Goal: Task Accomplishment & Management: Manage account settings

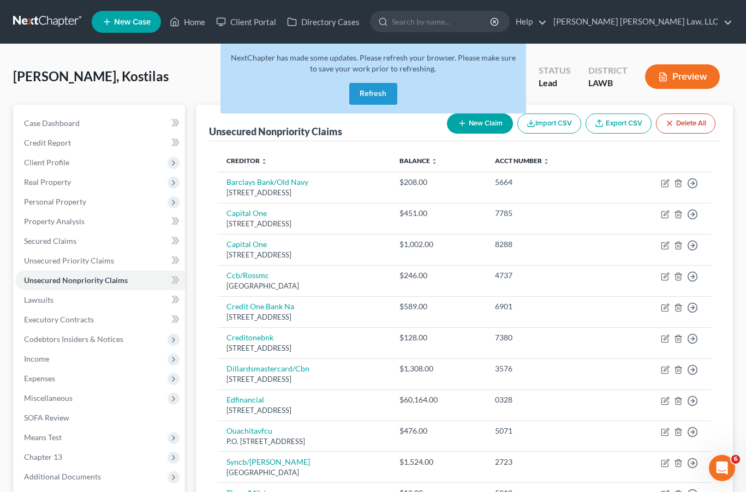
click at [56, 16] on link at bounding box center [48, 22] width 70 height 20
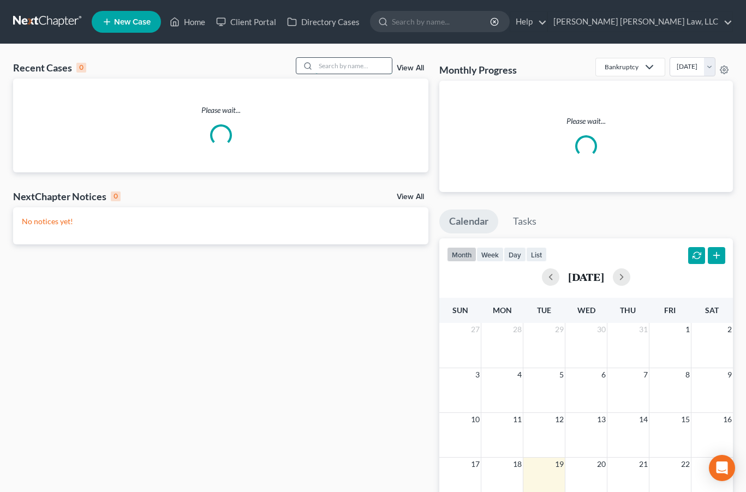
click at [377, 61] on input "search" at bounding box center [353, 66] width 76 height 16
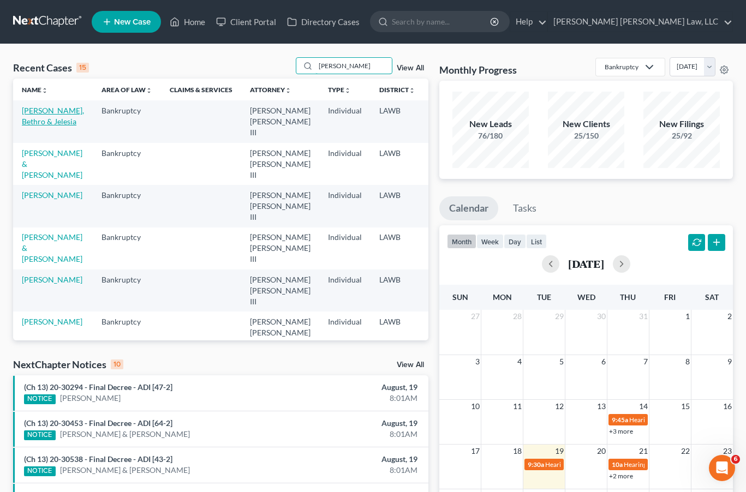
type input "smith"
click at [42, 121] on link "Smith, Bethro & Jelesia" at bounding box center [53, 116] width 62 height 20
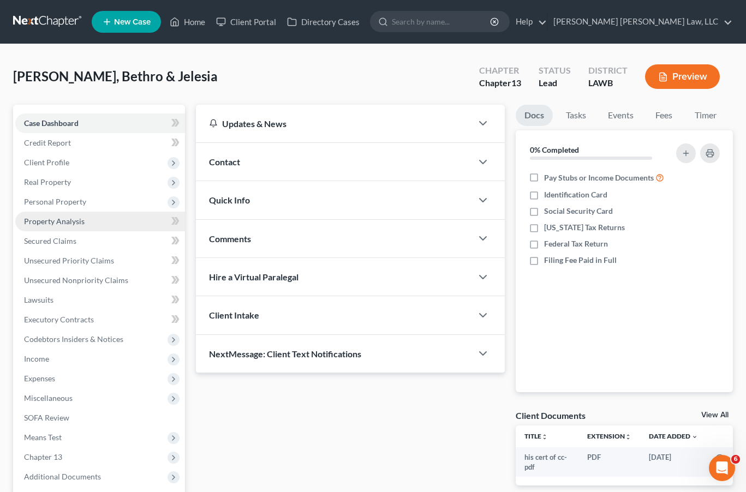
click at [71, 222] on span "Property Analysis" at bounding box center [54, 221] width 61 height 9
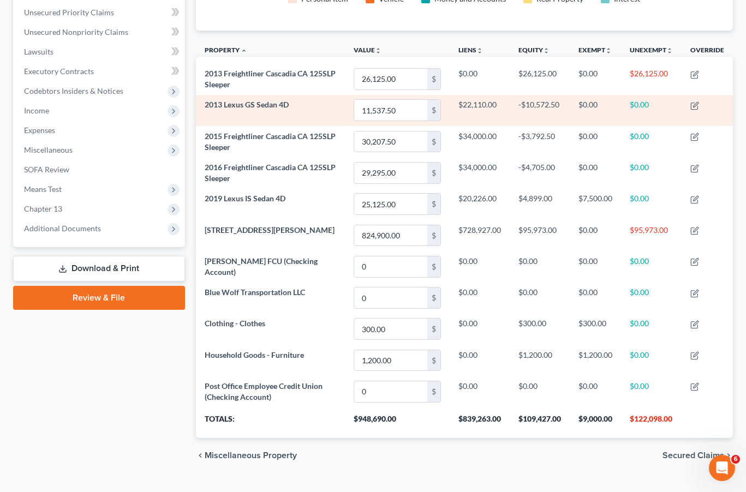
scroll to position [239, 0]
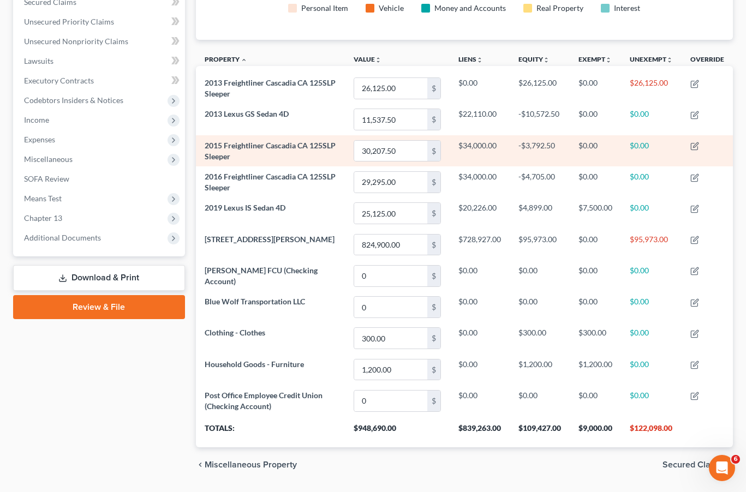
drag, startPoint x: 532, startPoint y: 145, endPoint x: 521, endPoint y: 148, distance: 11.0
click at [521, 148] on td "-$3,792.50" at bounding box center [539, 150] width 60 height 31
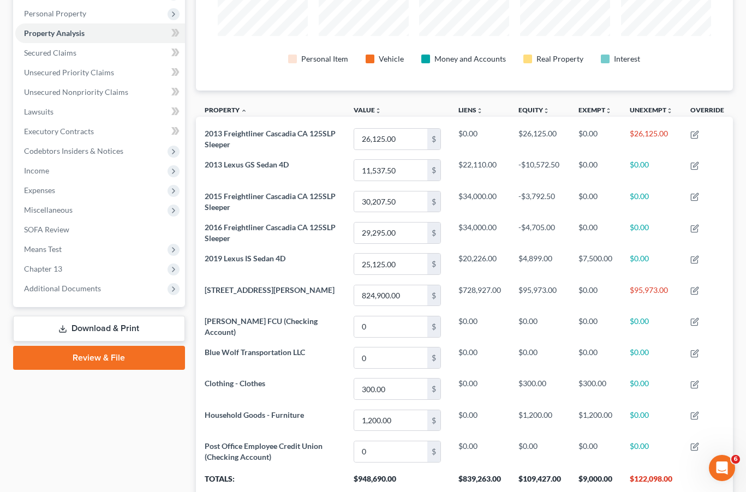
scroll to position [186, 0]
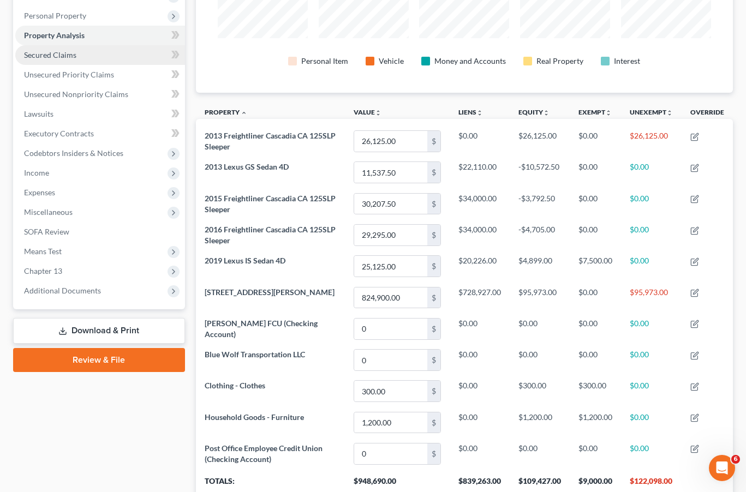
click at [85, 47] on link "Secured Claims" at bounding box center [100, 55] width 170 height 20
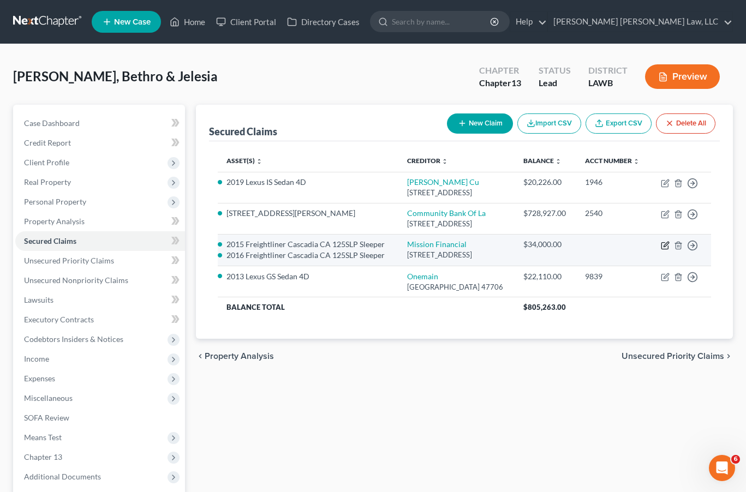
click at [664, 250] on icon "button" at bounding box center [665, 245] width 9 height 9
select select "4"
select select "0"
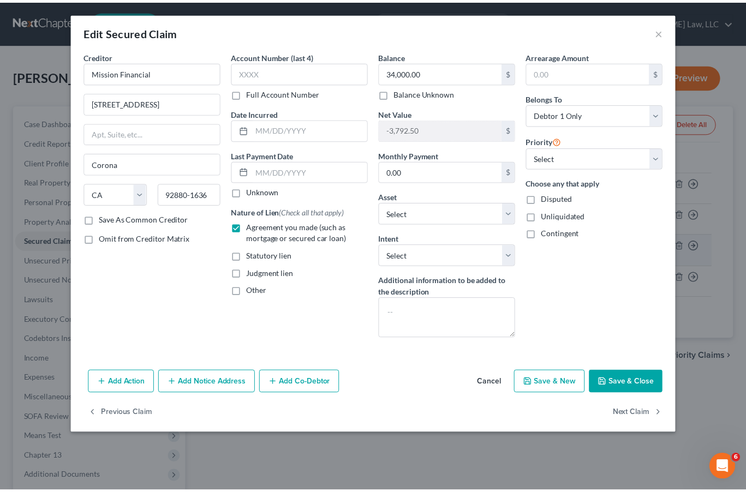
scroll to position [88, 0]
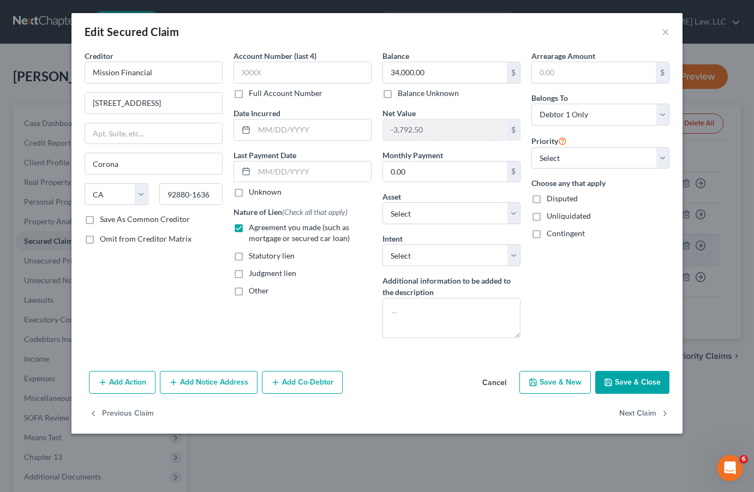
select select "2768690"
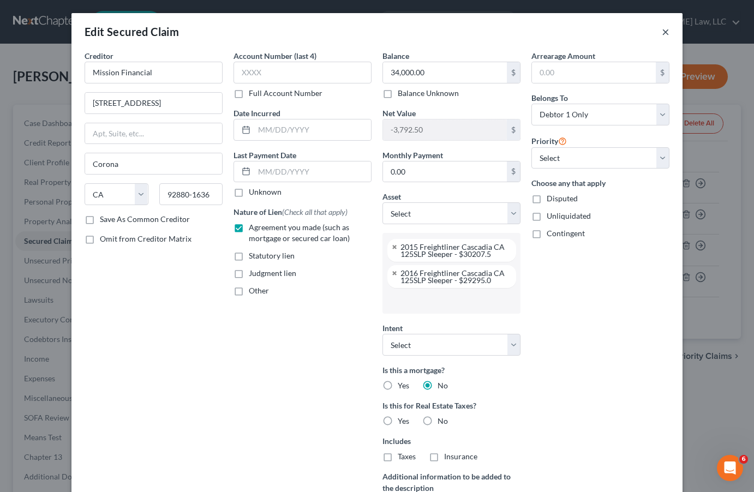
click at [664, 34] on button "×" at bounding box center [666, 31] width 8 height 13
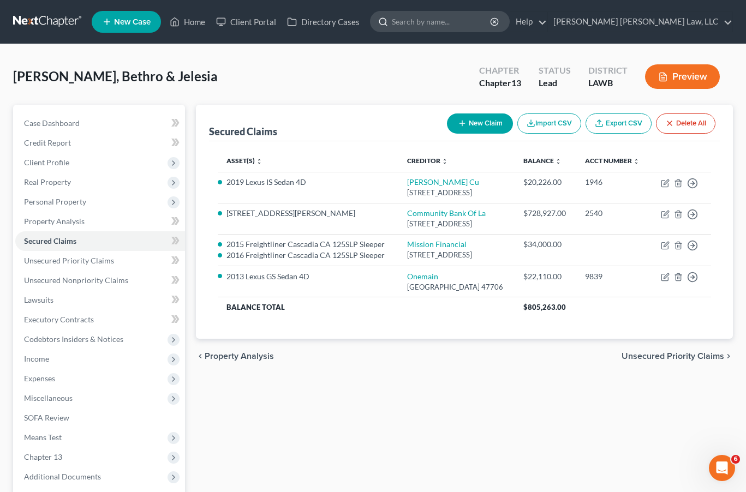
click at [491, 23] on input "search" at bounding box center [442, 21] width 100 height 20
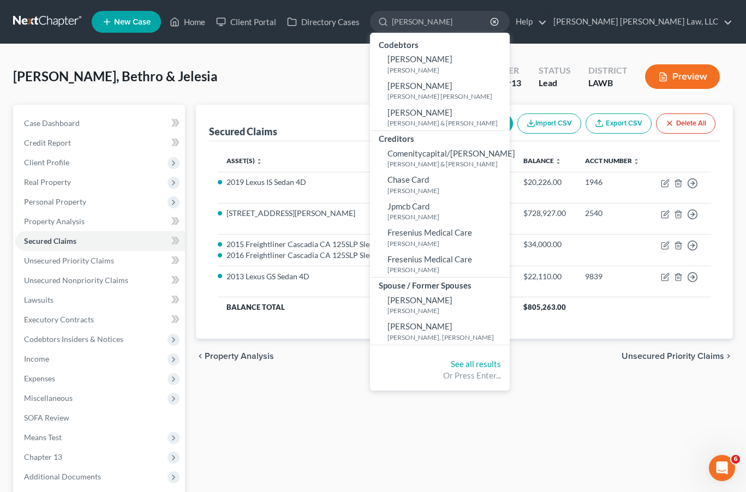
type input "carter"
click at [33, 17] on link at bounding box center [48, 22] width 70 height 20
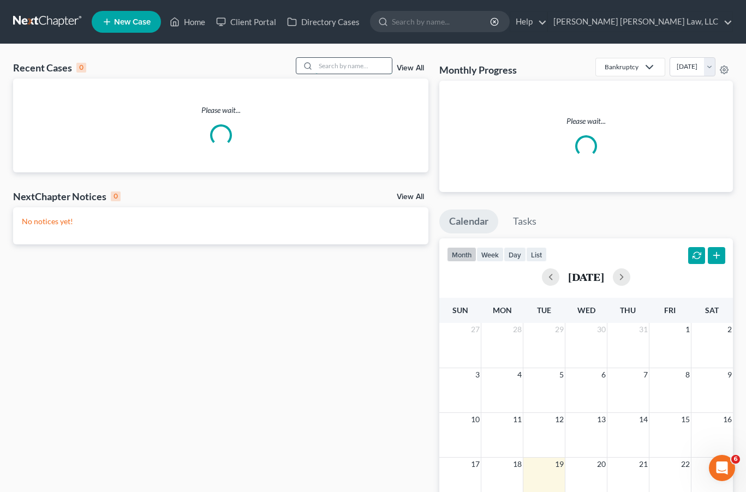
click at [356, 65] on input "search" at bounding box center [353, 66] width 76 height 16
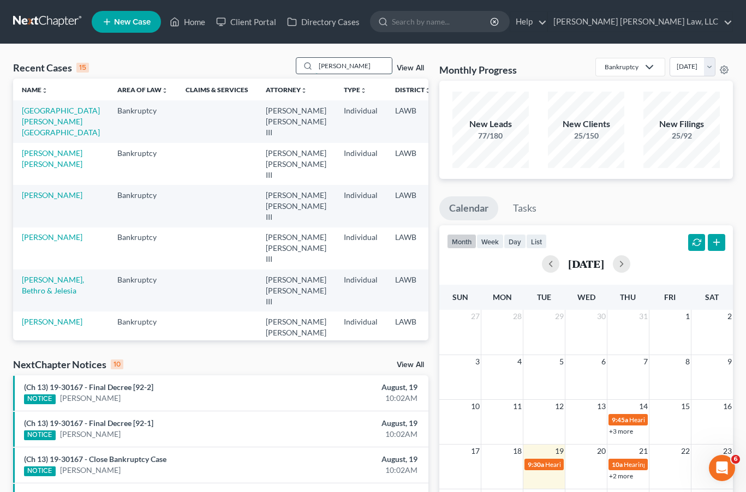
click at [341, 67] on input "[PERSON_NAME]" at bounding box center [353, 66] width 76 height 16
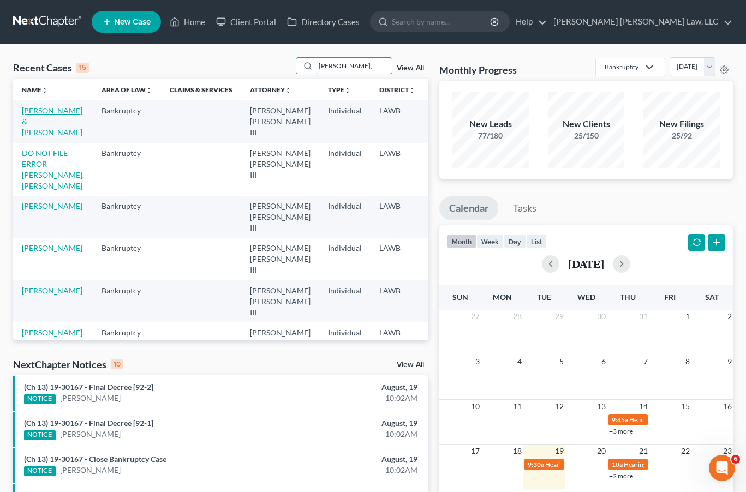
type input "carter,"
click at [47, 124] on link "Carter, Donna & George" at bounding box center [52, 121] width 61 height 31
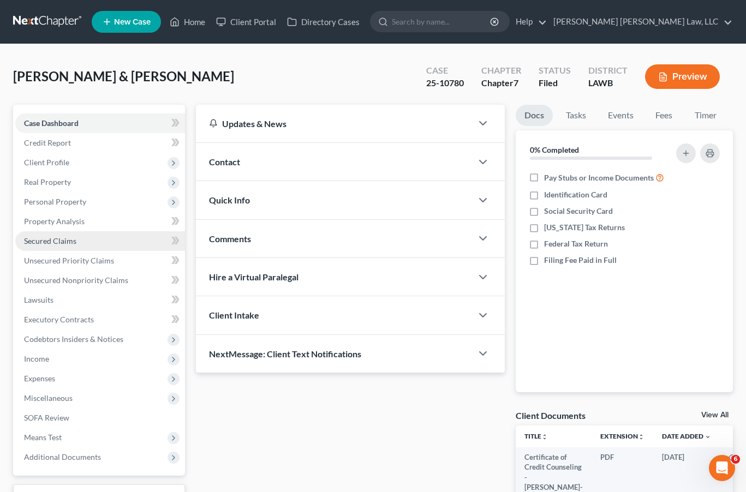
click at [44, 243] on span "Secured Claims" at bounding box center [50, 240] width 52 height 9
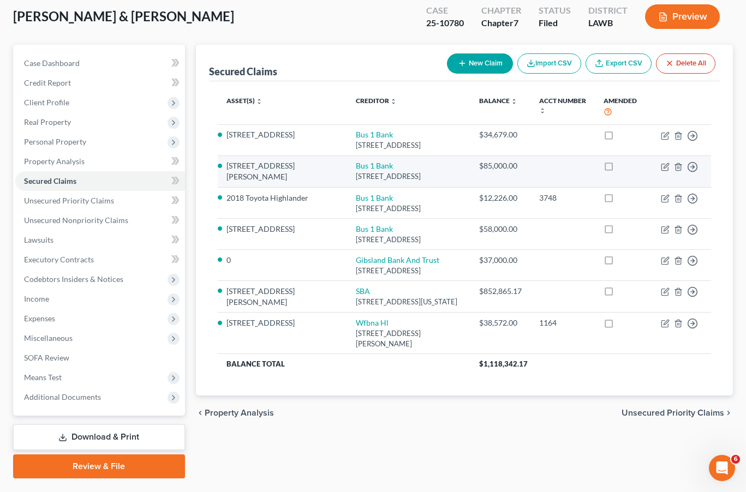
scroll to position [67, 0]
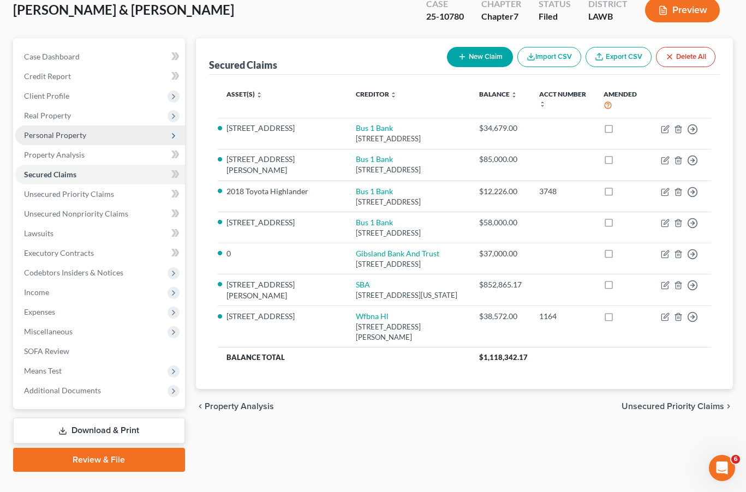
click at [67, 138] on span "Personal Property" at bounding box center [55, 134] width 62 height 9
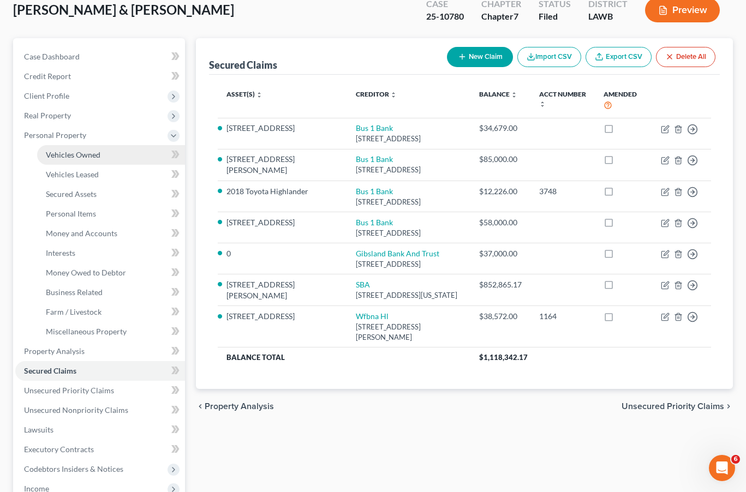
click at [115, 153] on link "Vehicles Owned" at bounding box center [111, 155] width 148 height 20
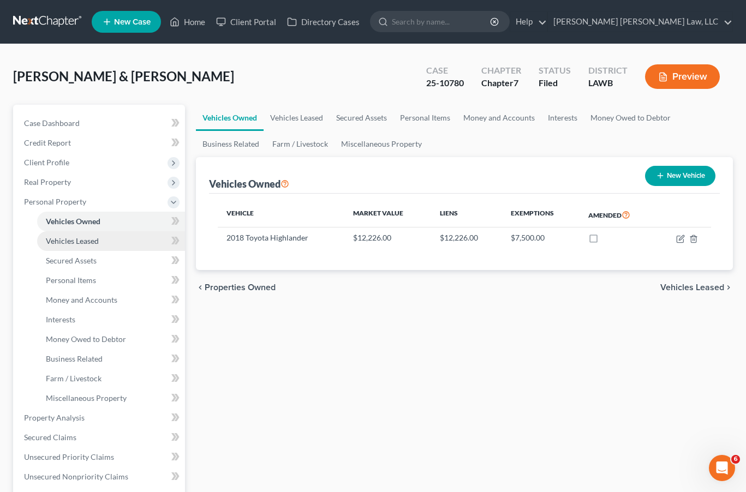
click at [77, 238] on span "Vehicles Leased" at bounding box center [72, 240] width 53 height 9
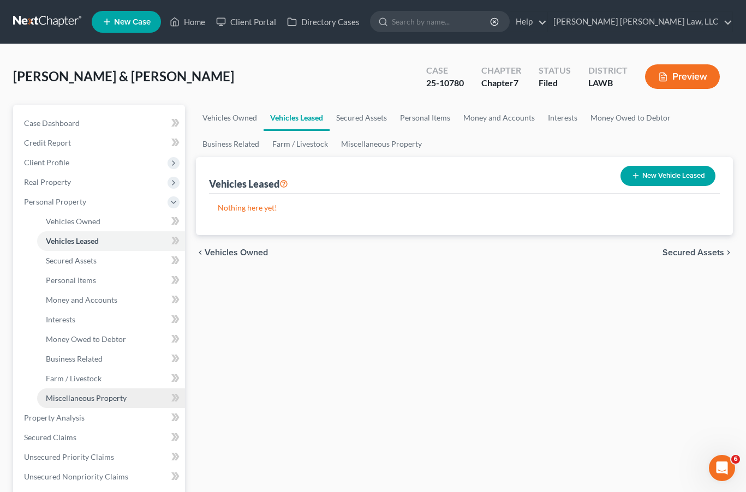
click at [64, 400] on span "Miscellaneous Property" at bounding box center [86, 397] width 81 height 9
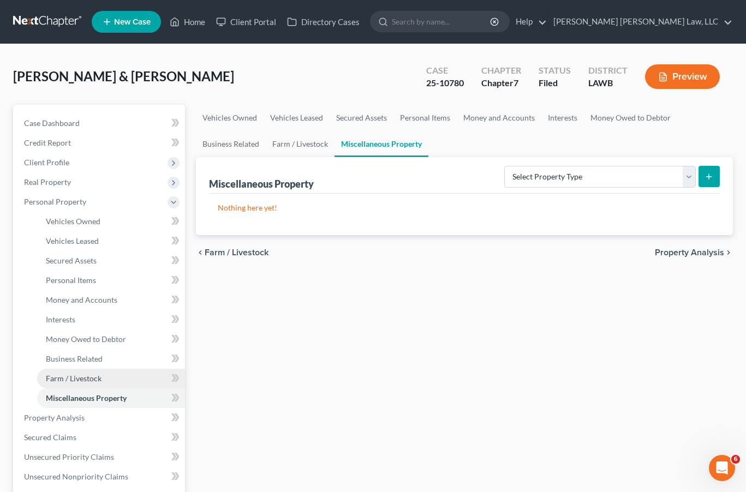
click at [75, 380] on span "Farm / Livestock" at bounding box center [74, 378] width 56 height 9
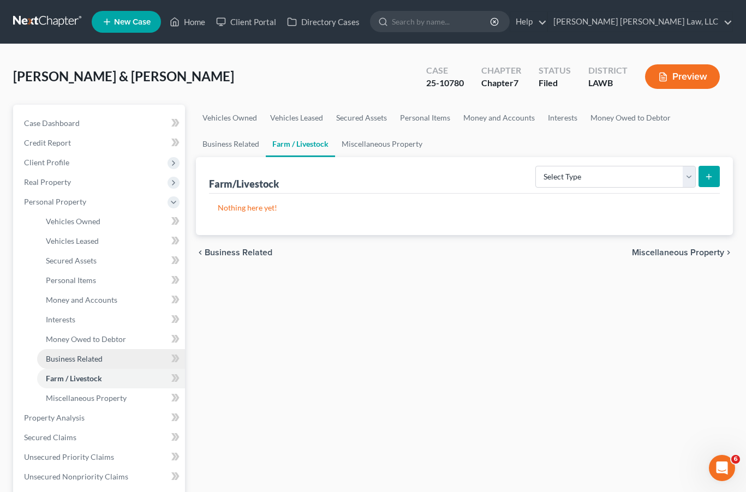
click at [79, 356] on span "Business Related" at bounding box center [74, 358] width 57 height 9
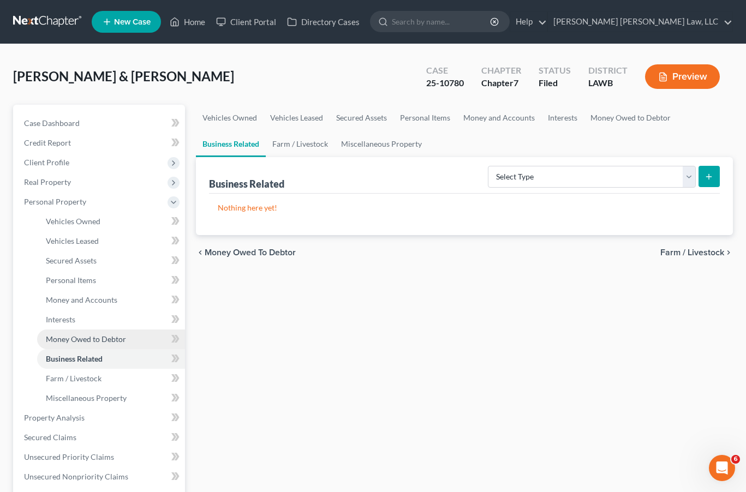
click at [74, 341] on span "Money Owed to Debtor" at bounding box center [86, 338] width 80 height 9
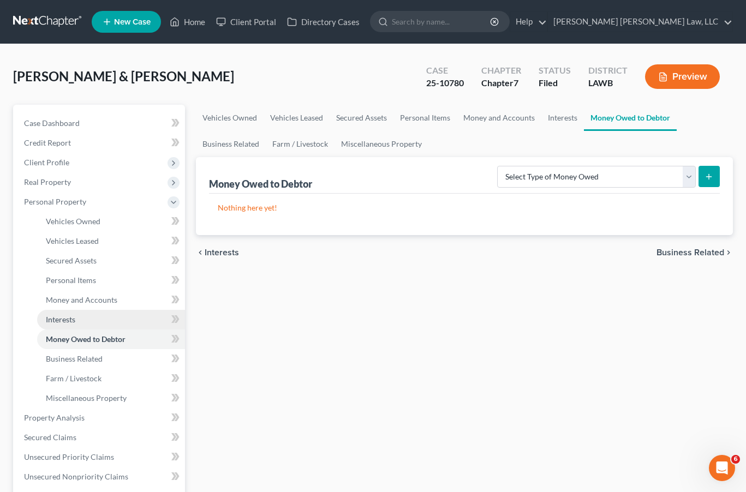
click at [63, 320] on span "Interests" at bounding box center [60, 319] width 29 height 9
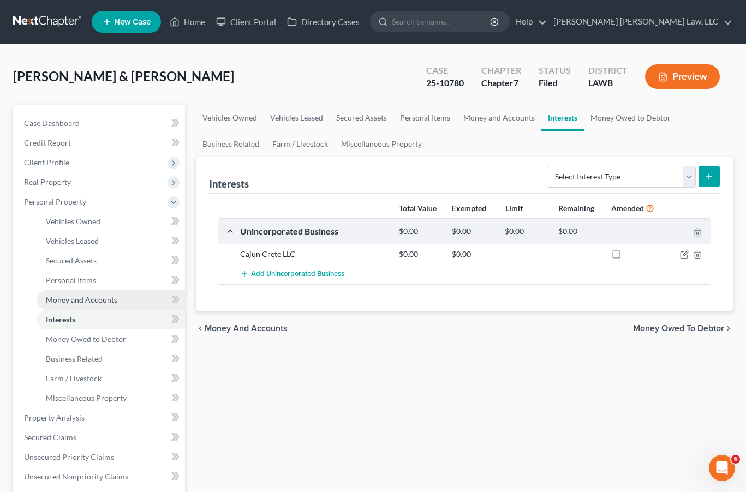
click at [67, 303] on span "Money and Accounts" at bounding box center [81, 299] width 71 height 9
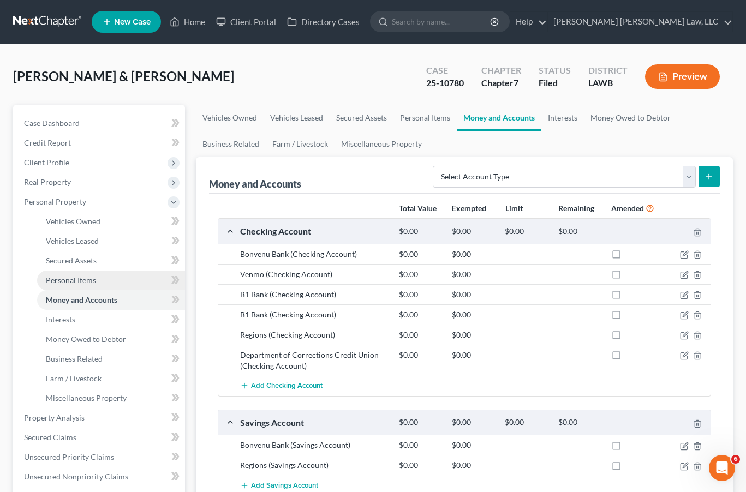
click at [76, 282] on span "Personal Items" at bounding box center [71, 279] width 50 height 9
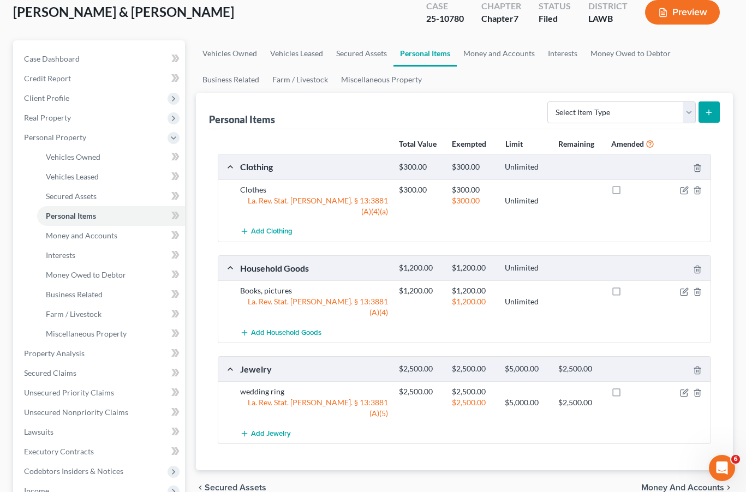
scroll to position [71, 0]
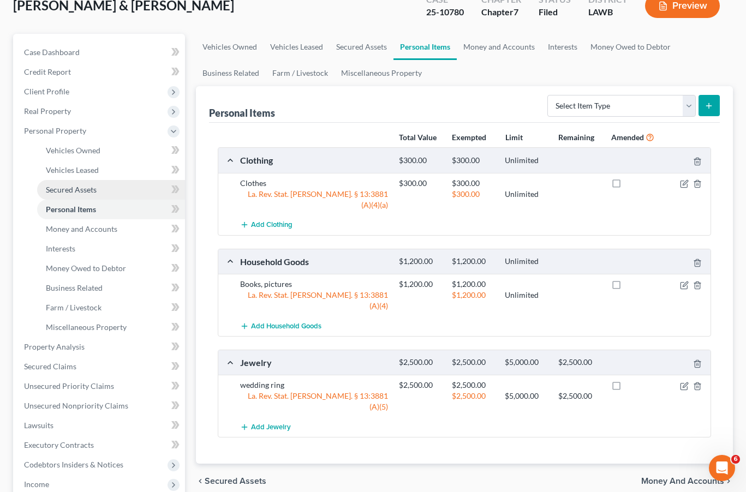
click at [87, 191] on span "Secured Assets" at bounding box center [71, 189] width 51 height 9
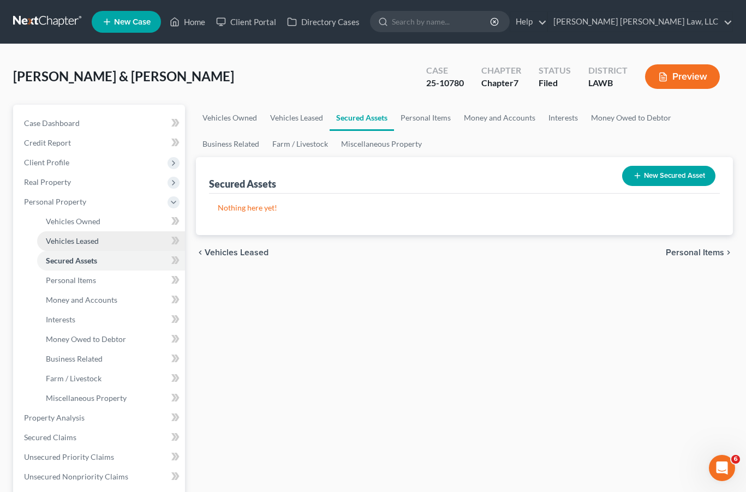
click at [75, 238] on span "Vehicles Leased" at bounding box center [72, 240] width 53 height 9
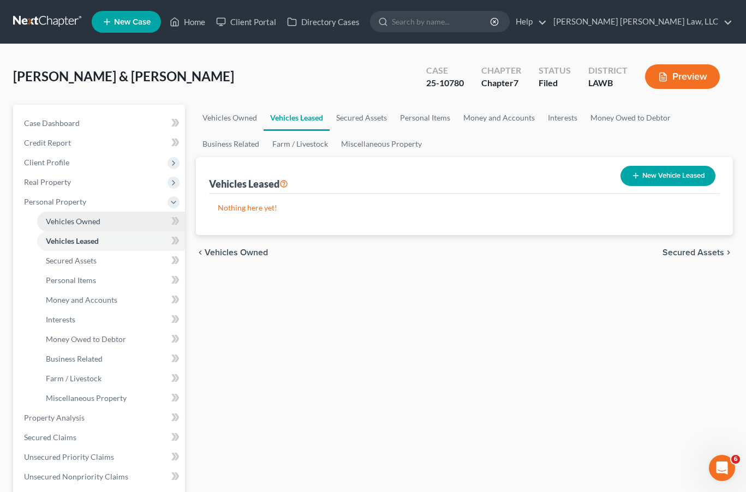
click at [85, 225] on span "Vehicles Owned" at bounding box center [73, 221] width 55 height 9
